Goal: Task Accomplishment & Management: Use online tool/utility

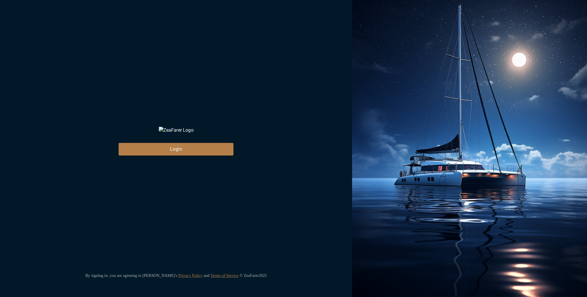
click at [184, 163] on div "ZeaFarer Login By signing in, you are agreeing to [PERSON_NAME]'s Privacy Polic…" at bounding box center [176, 148] width 352 height 297
click at [184, 155] on button "Login" at bounding box center [176, 149] width 115 height 13
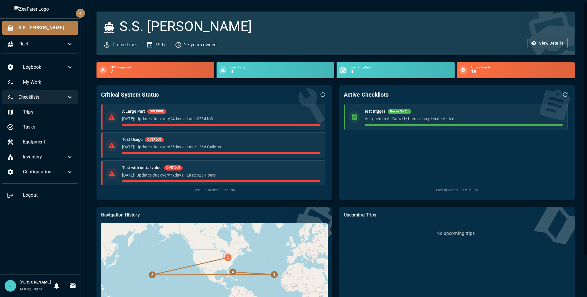
click at [66, 96] on span "Checklists" at bounding box center [42, 97] width 48 height 7
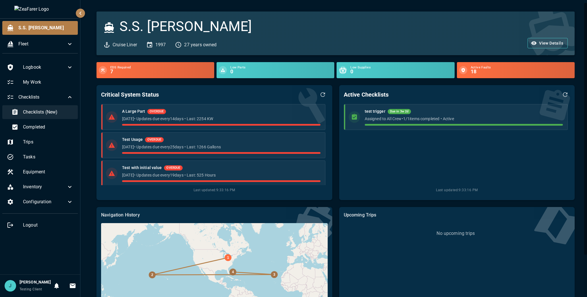
click at [50, 116] on div "Checklists (New)" at bounding box center [42, 112] width 71 height 14
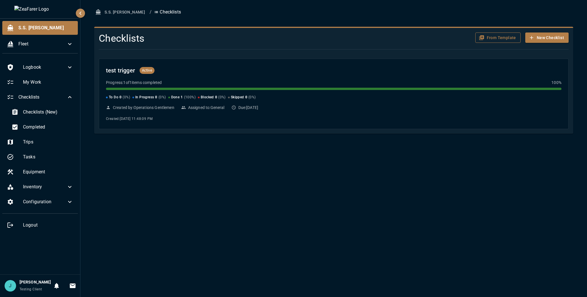
click at [486, 36] on button "From Template" at bounding box center [497, 37] width 45 height 11
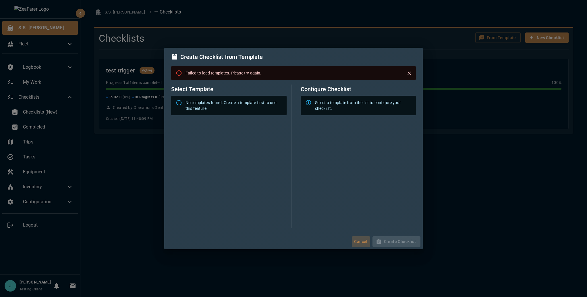
click at [362, 238] on button "Cancel" at bounding box center [361, 241] width 18 height 11
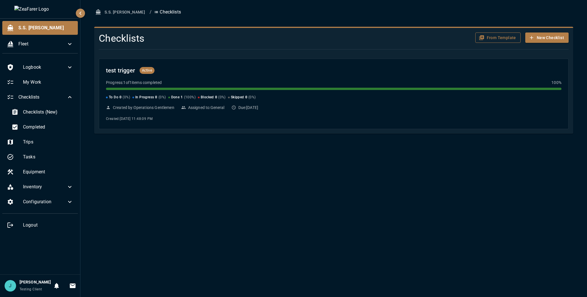
click at [499, 42] on button "From Template" at bounding box center [497, 37] width 45 height 11
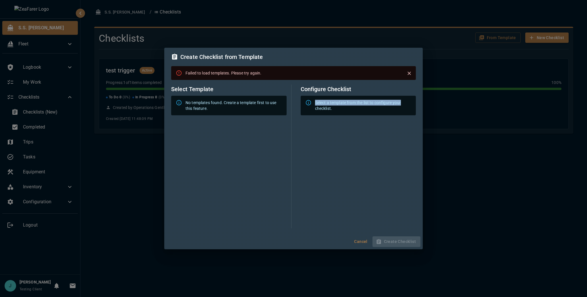
drag, startPoint x: 401, startPoint y: 101, endPoint x: 308, endPoint y: 95, distance: 93.2
click at [308, 95] on div "Configure Checklist Select a template from the list to configure your checklist." at bounding box center [356, 156] width 120 height 144
click at [322, 115] on div "Select a template from the list to configure your checklist." at bounding box center [358, 106] width 115 height 20
click at [409, 74] on icon "Close" at bounding box center [408, 73] width 3 height 3
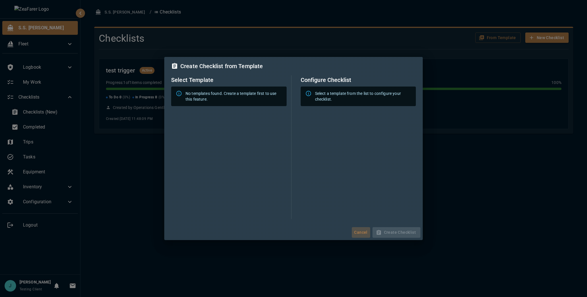
click at [363, 229] on button "Cancel" at bounding box center [361, 232] width 18 height 11
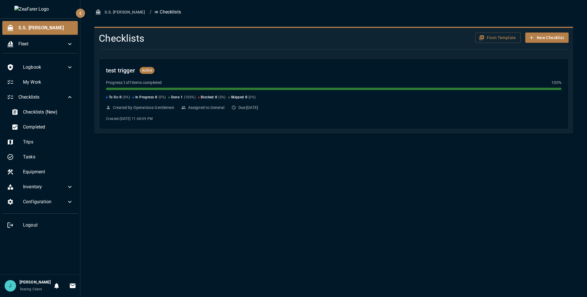
drag, startPoint x: 387, startPoint y: 23, endPoint x: 396, endPoint y: 24, distance: 8.5
click at [396, 24] on div "S.S. Anne / Checklists Checklists From Template New Checklist test trigger Acti…" at bounding box center [333, 70] width 493 height 127
drag, startPoint x: 450, startPoint y: 30, endPoint x: 444, endPoint y: 32, distance: 5.8
click at [450, 30] on div "From Template New Checklist" at bounding box center [489, 36] width 158 height 17
click at [58, 123] on div "Completed" at bounding box center [42, 127] width 71 height 14
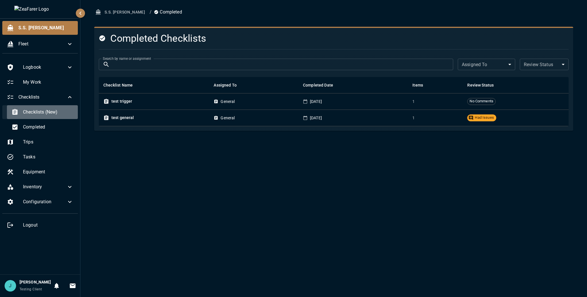
click at [71, 112] on span "Checklists (New)" at bounding box center [48, 112] width 50 height 7
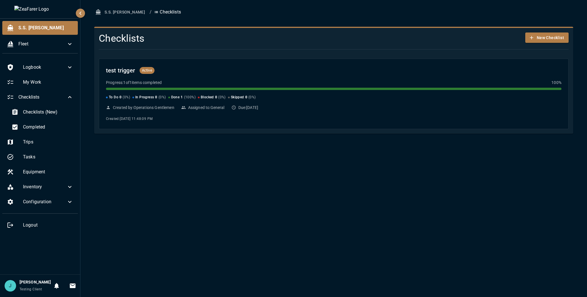
click at [559, 210] on div "S.S. Anne / Checklists Checklists New Checklist test trigger Active Progress: 1…" at bounding box center [333, 148] width 507 height 297
click at [546, 39] on button "New Checklist" at bounding box center [546, 37] width 43 height 11
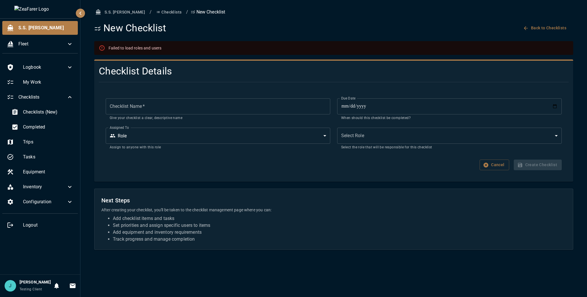
click at [211, 135] on body "**********" at bounding box center [293, 148] width 587 height 297
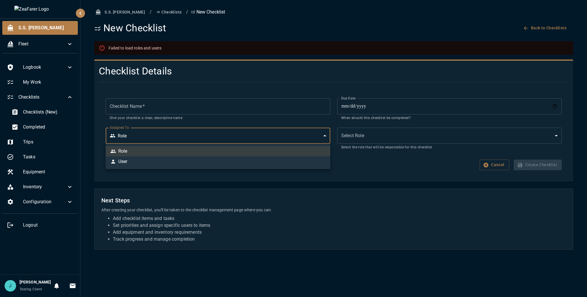
click at [212, 130] on div at bounding box center [293, 148] width 587 height 297
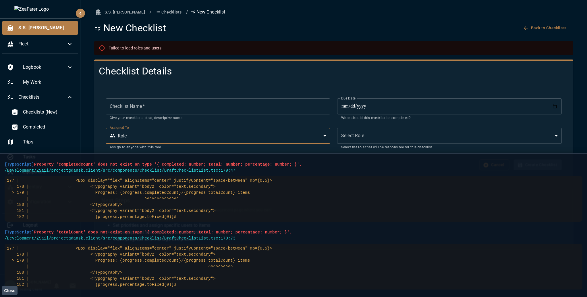
click at [547, 23] on button "Back to Checklists" at bounding box center [545, 28] width 47 height 11
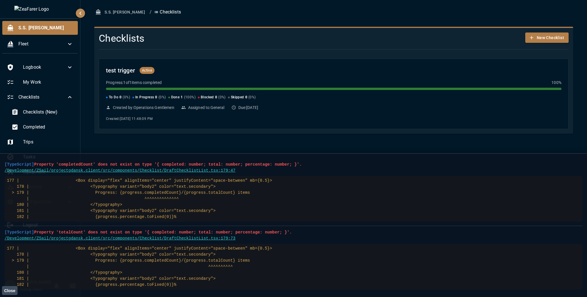
click at [11, 293] on button "Close" at bounding box center [10, 290] width 16 height 9
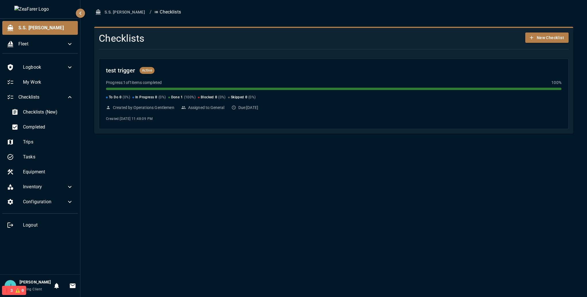
click at [109, 194] on div "S.S. Anne / Checklists Checklists New Checklist test trigger Active Progress: 1…" at bounding box center [333, 148] width 507 height 297
